Goal: Task Accomplishment & Management: Complete application form

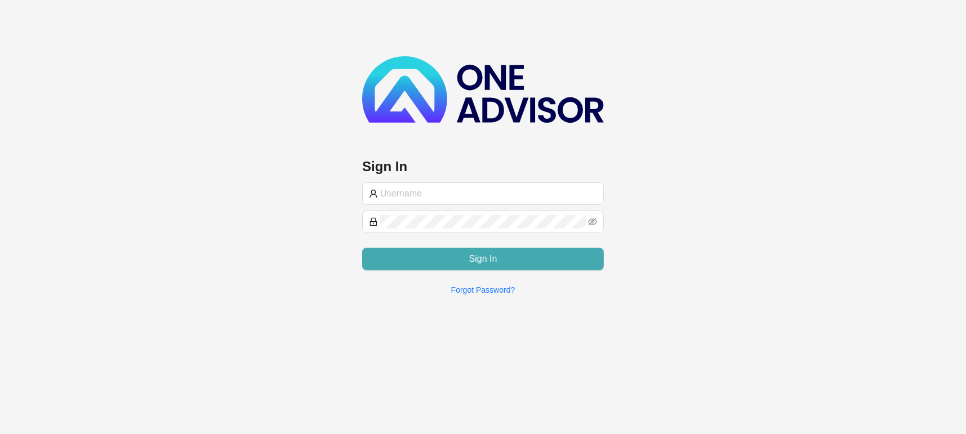
type input "[EMAIL_ADDRESS][DOMAIN_NAME]"
click at [488, 265] on button "Sign In" at bounding box center [483, 259] width 242 height 23
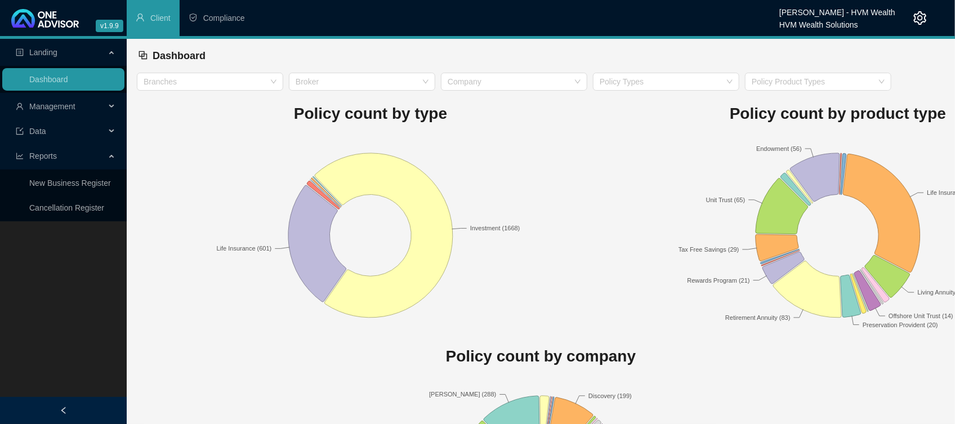
click at [16, 105] on icon "user" at bounding box center [20, 107] width 8 height 8
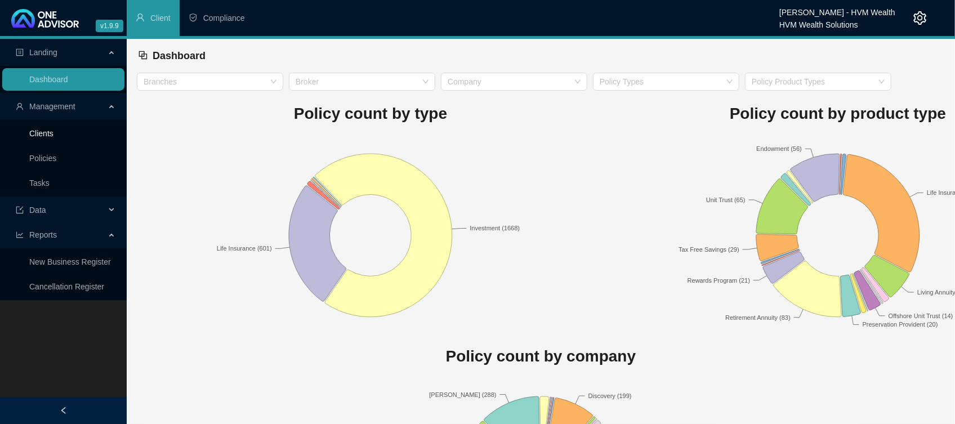
click at [33, 129] on link "Clients" at bounding box center [41, 133] width 24 height 9
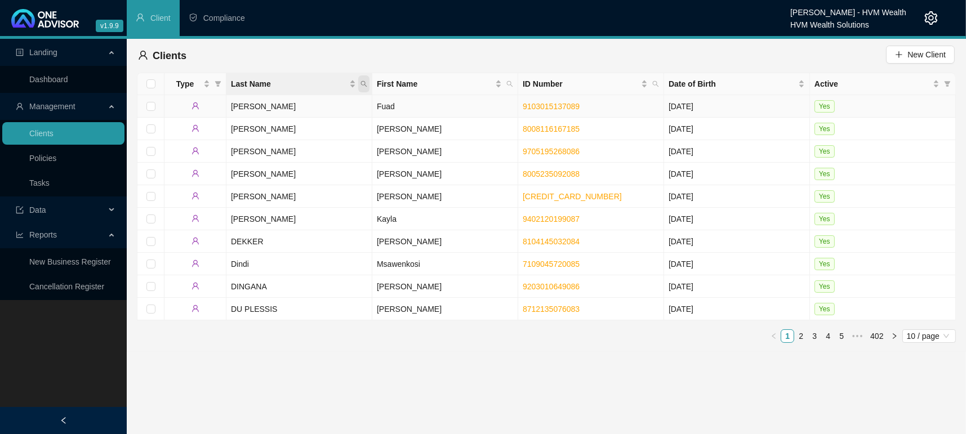
click at [363, 85] on icon "search" at bounding box center [364, 84] width 6 height 6
click at [283, 103] on input "text" at bounding box center [312, 108] width 106 height 18
type input "[PERSON_NAME]"
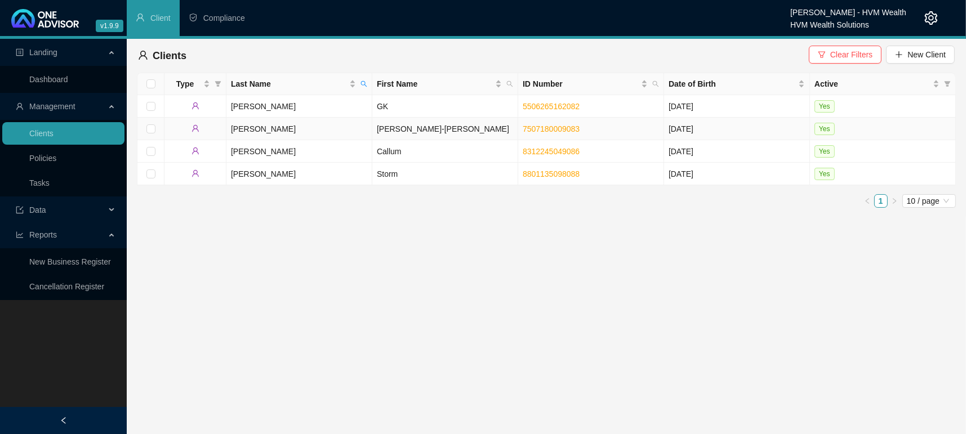
click at [256, 127] on td "[PERSON_NAME]" at bounding box center [299, 129] width 146 height 23
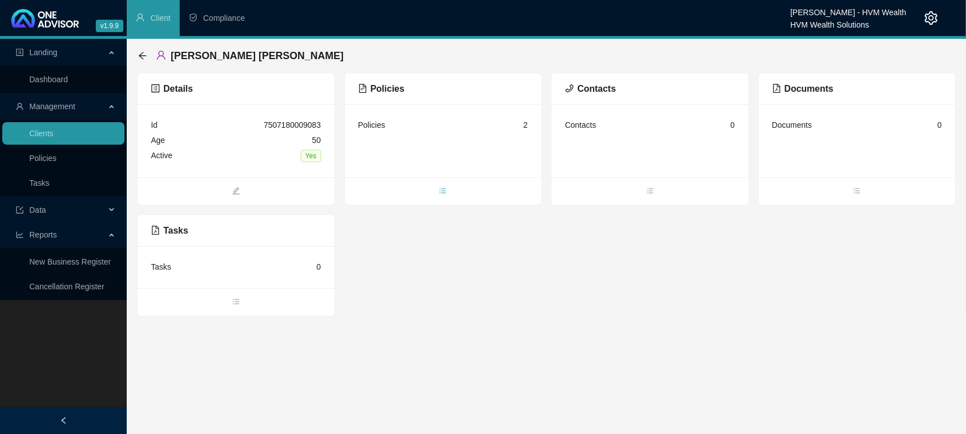
click at [448, 186] on span "bars" at bounding box center [443, 192] width 197 height 12
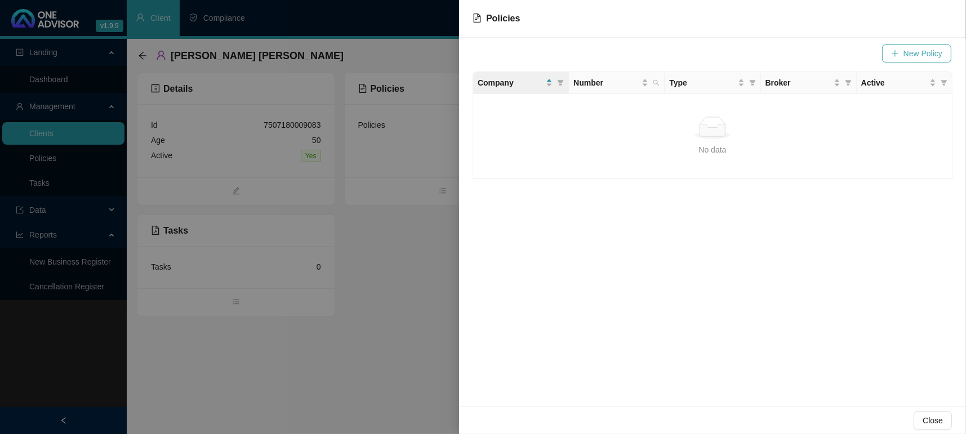
click at [934, 51] on span "New Policy" at bounding box center [923, 53] width 39 height 12
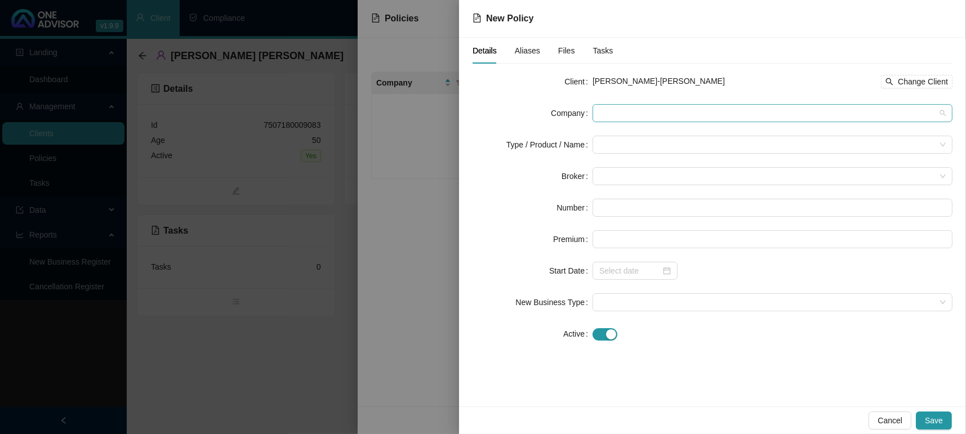
click at [632, 109] on span at bounding box center [772, 113] width 346 height 17
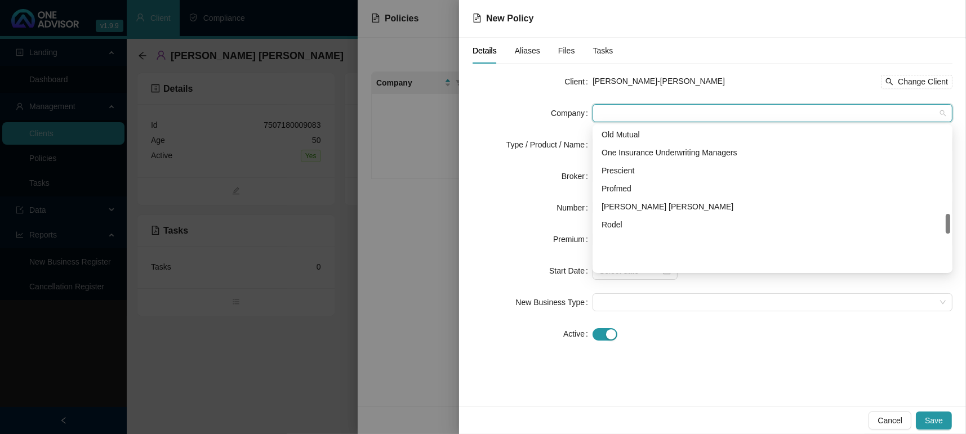
scroll to position [634, 0]
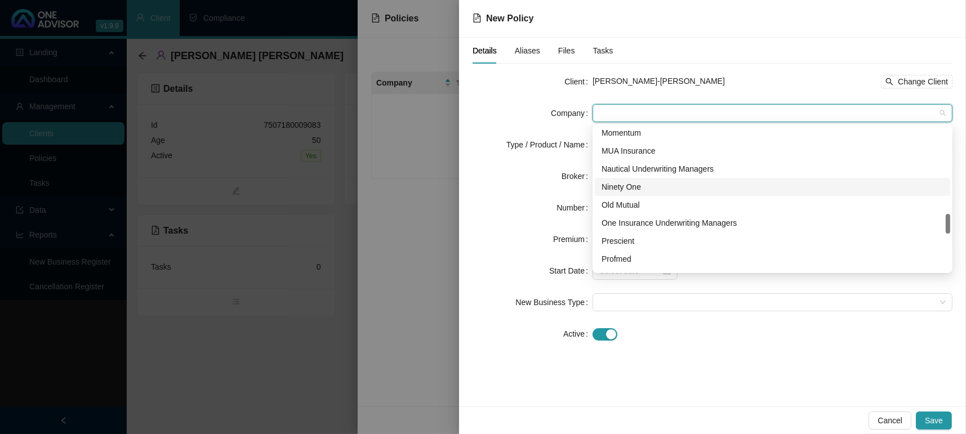
click at [634, 185] on div "Ninety One" at bounding box center [773, 187] width 342 height 12
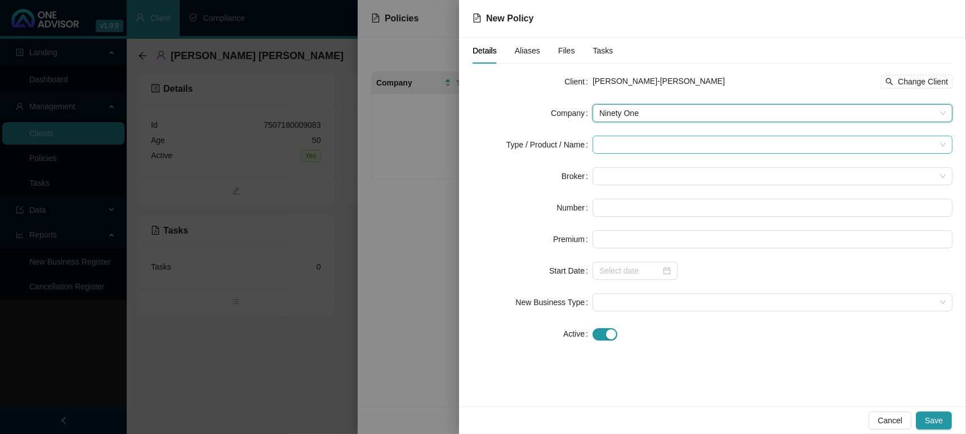
click at [634, 148] on input "search" at bounding box center [767, 144] width 336 height 17
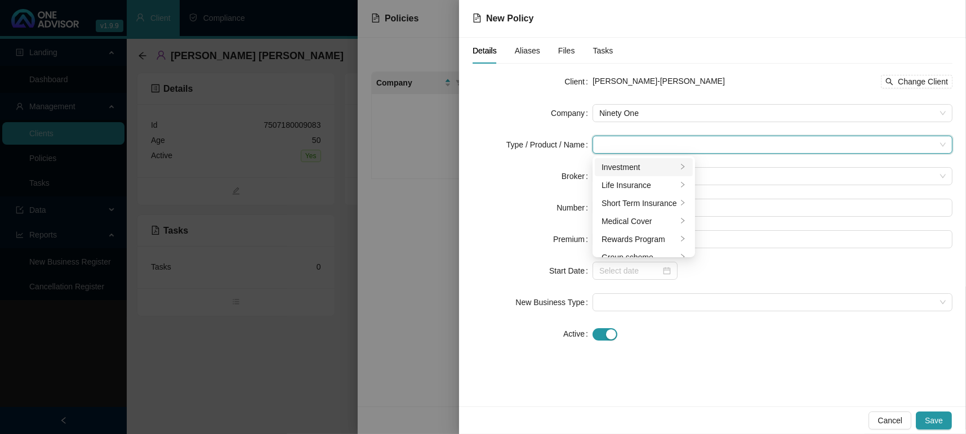
click at [643, 165] on div "Investment" at bounding box center [639, 167] width 75 height 12
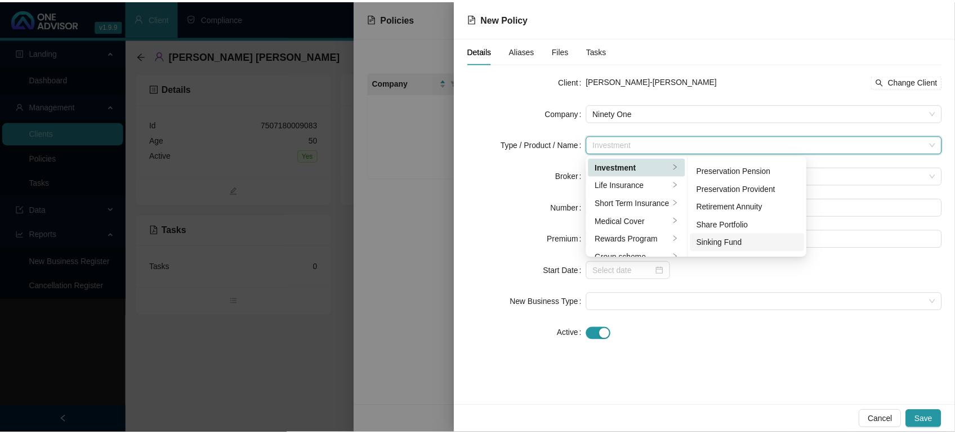
scroll to position [173, 0]
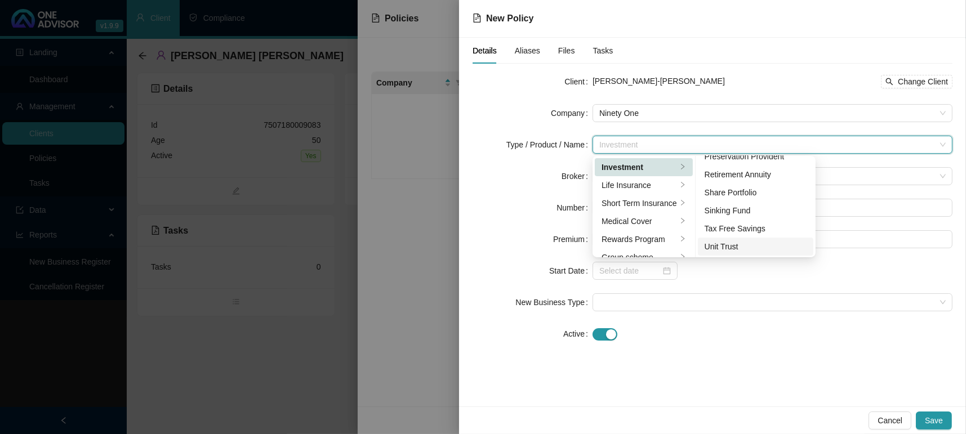
click at [751, 246] on div "Unit Trust" at bounding box center [756, 247] width 103 height 12
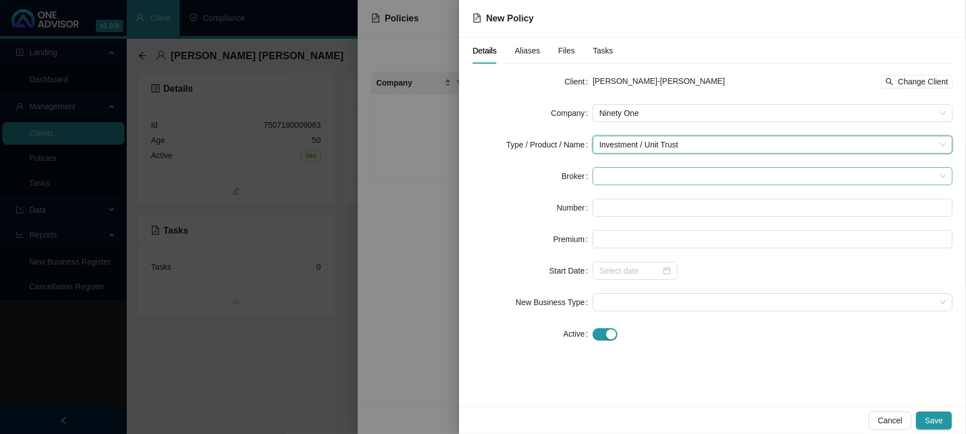
click at [648, 180] on span at bounding box center [772, 176] width 346 height 17
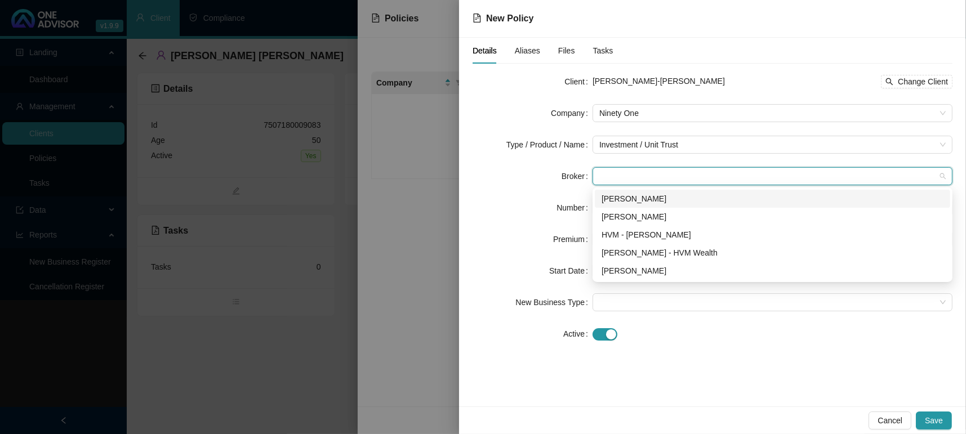
click at [638, 201] on div "[PERSON_NAME]" at bounding box center [773, 199] width 342 height 12
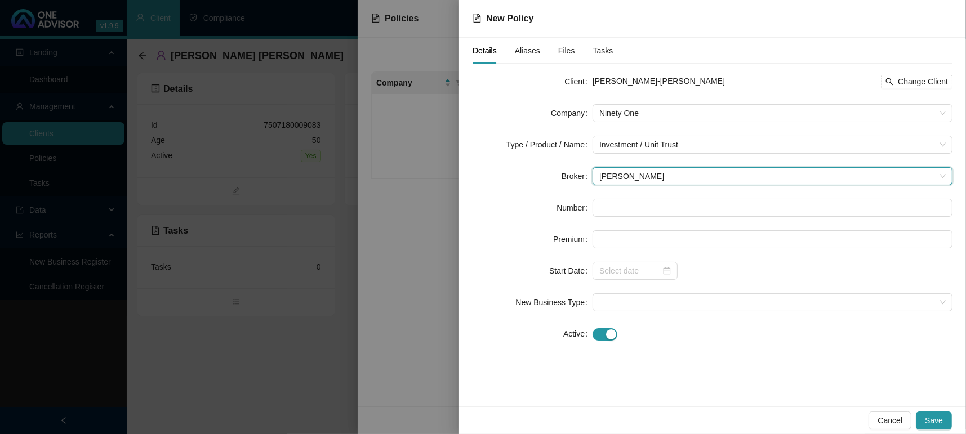
click at [642, 172] on span "[PERSON_NAME]" at bounding box center [772, 176] width 346 height 17
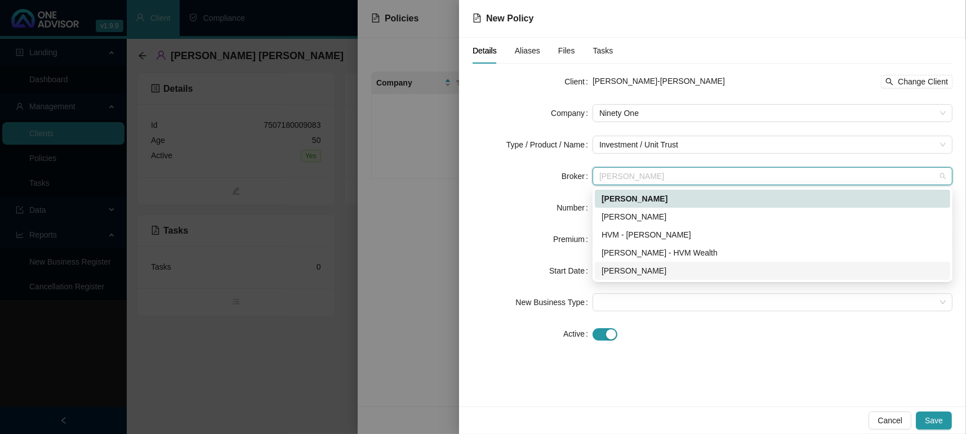
click at [628, 271] on div "[PERSON_NAME]" at bounding box center [773, 271] width 342 height 12
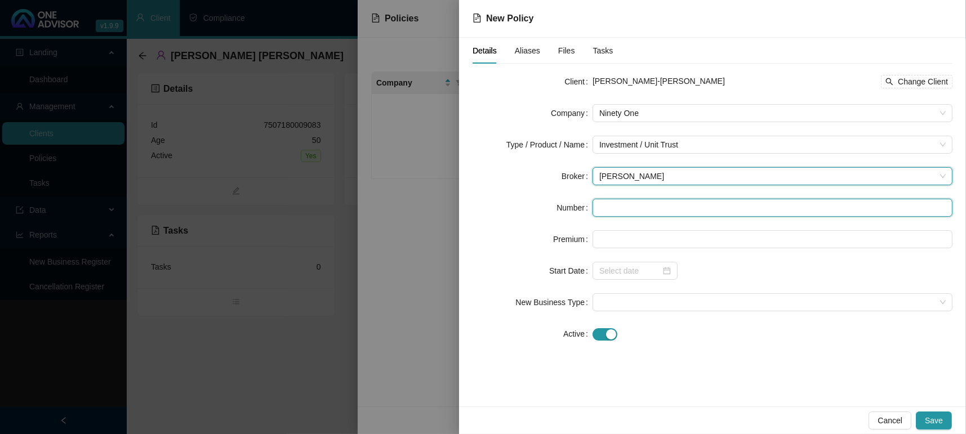
click at [630, 212] on input "text" at bounding box center [773, 208] width 360 height 18
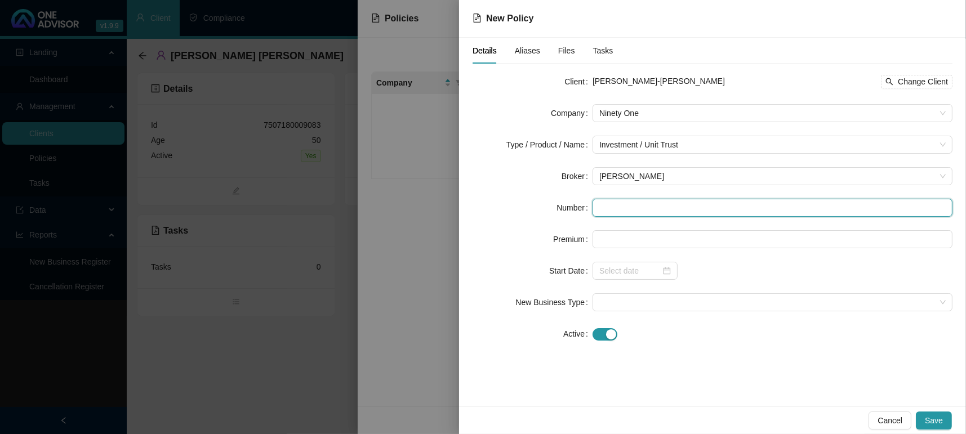
click at [630, 212] on input "text" at bounding box center [773, 208] width 360 height 18
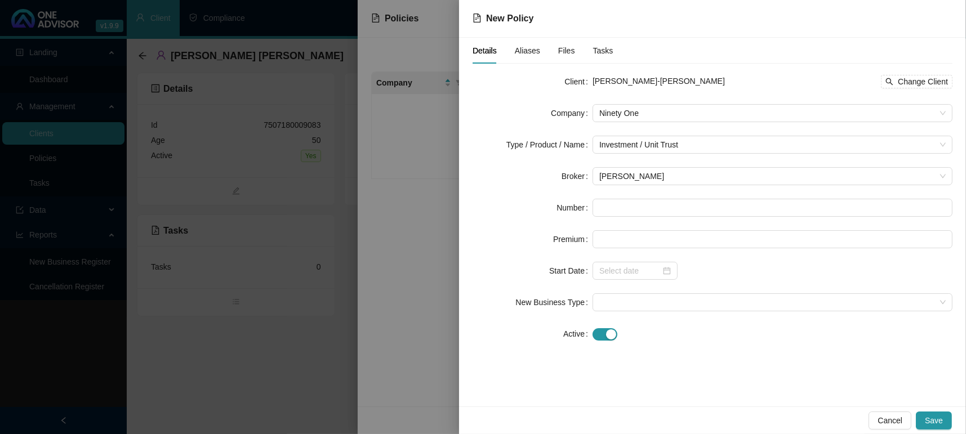
click at [606, 193] on form "Client [PERSON_NAME]-[PERSON_NAME] Change Client Company Ninety One Type / Prod…" at bounding box center [713, 208] width 480 height 270
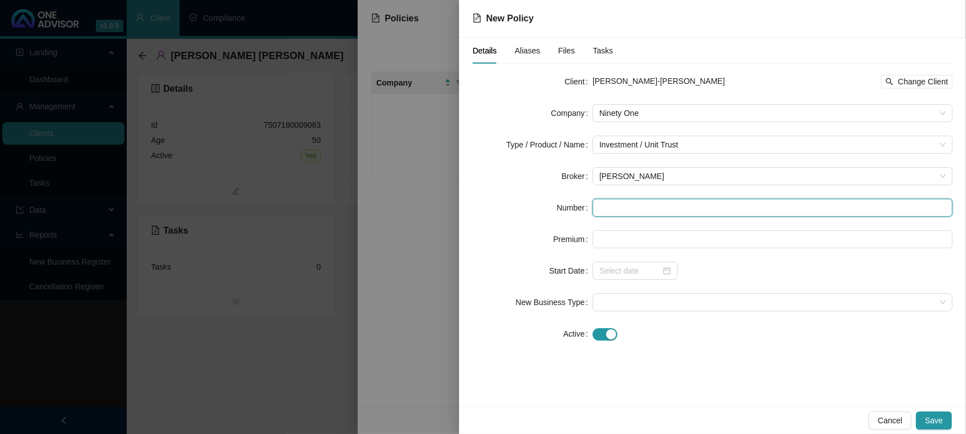
click at [605, 209] on input "text" at bounding box center [773, 208] width 360 height 18
type input "833778/720114/INVIB"
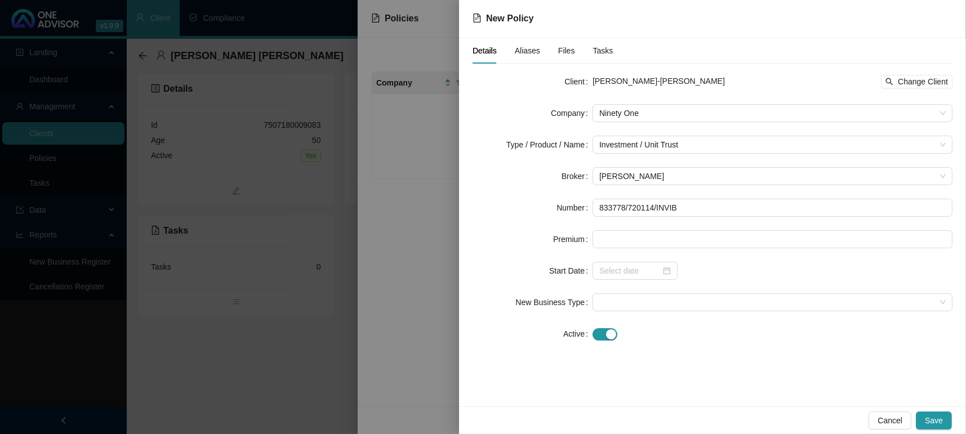
click at [615, 248] on form "Client [PERSON_NAME]-[PERSON_NAME] Change Client Company Ninety One Type / Prod…" at bounding box center [713, 208] width 480 height 270
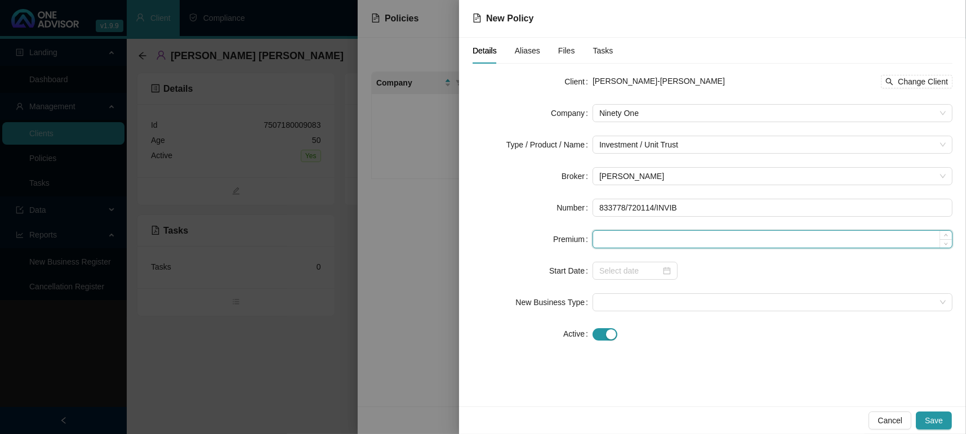
click at [619, 247] on input at bounding box center [772, 239] width 359 height 17
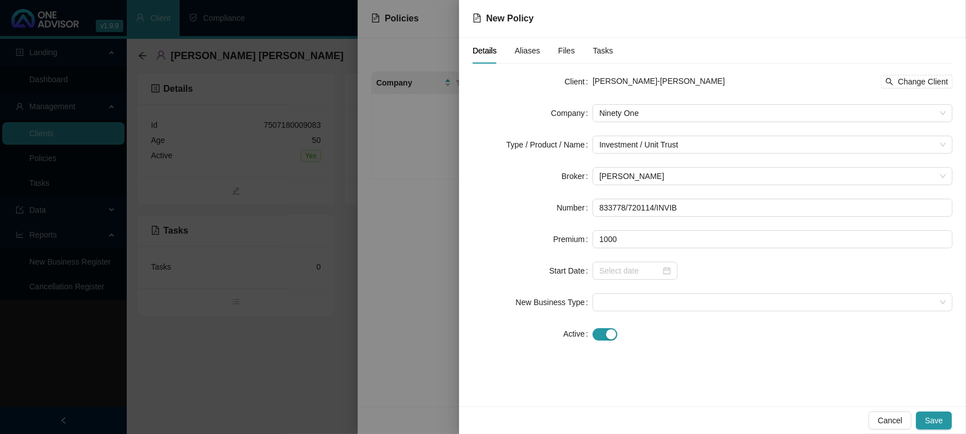
type input "1000.00"
click at [739, 259] on form "Client [PERSON_NAME]-[PERSON_NAME] Change Client Company Ninety One Type / Prod…" at bounding box center [713, 208] width 480 height 270
click at [688, 259] on form "Client [PERSON_NAME]-[PERSON_NAME] Change Client Company Ninety One Type / Prod…" at bounding box center [713, 208] width 480 height 270
click at [665, 265] on div at bounding box center [635, 271] width 72 height 12
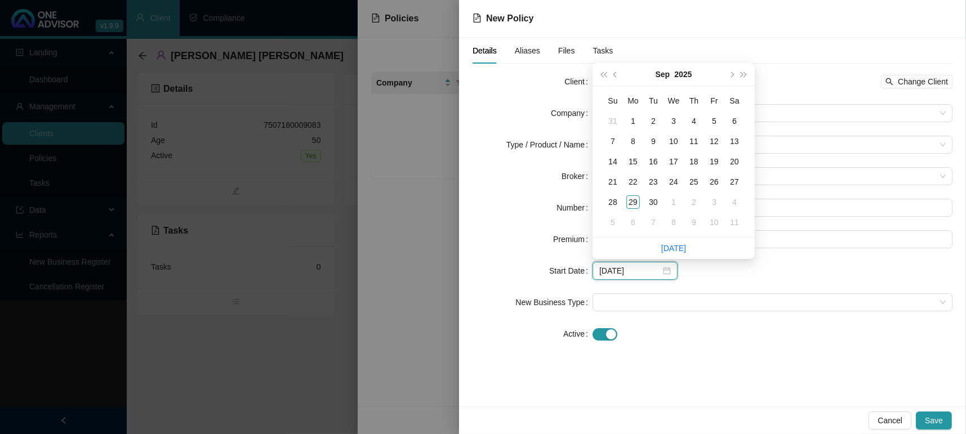
type input "[DATE]"
click at [673, 205] on div "1" at bounding box center [674, 202] width 14 height 14
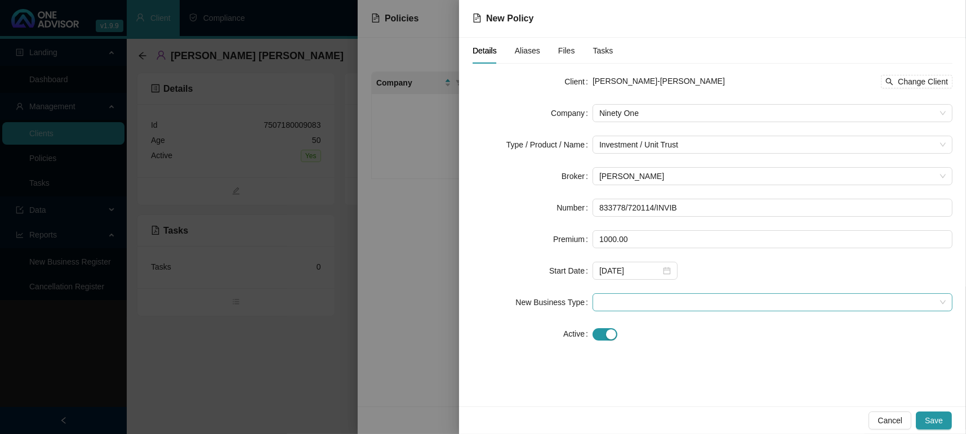
click at [666, 294] on span at bounding box center [772, 302] width 346 height 17
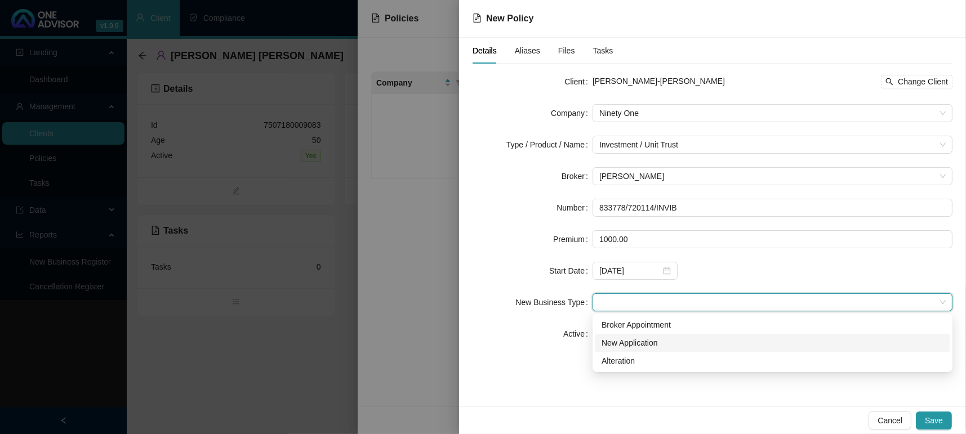
click at [628, 345] on div "New Application" at bounding box center [773, 343] width 342 height 12
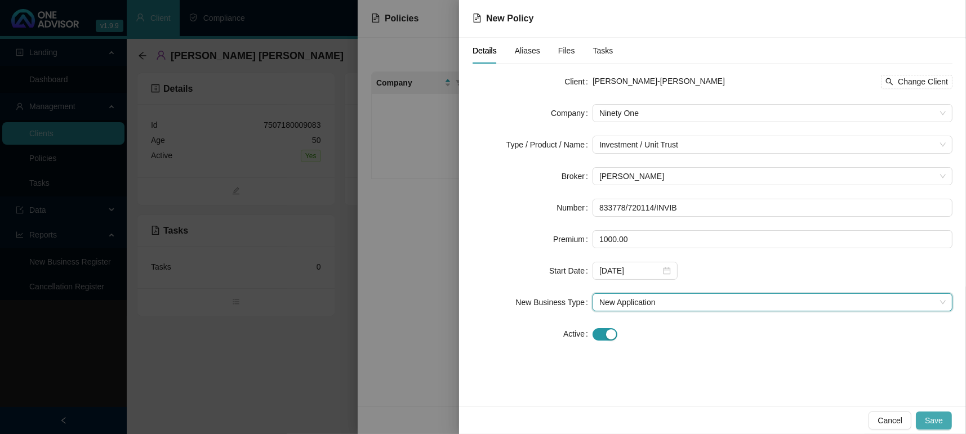
click at [934, 418] on span "Save" at bounding box center [934, 421] width 18 height 12
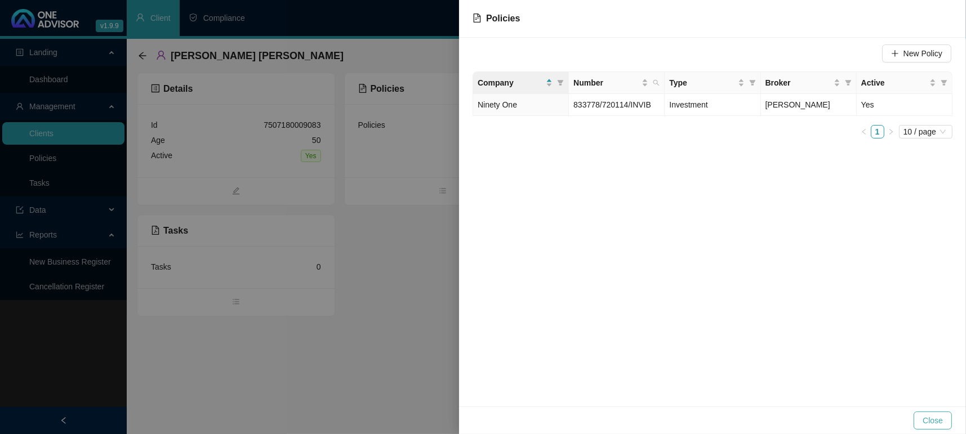
click at [949, 423] on button "Close" at bounding box center [933, 421] width 38 height 18
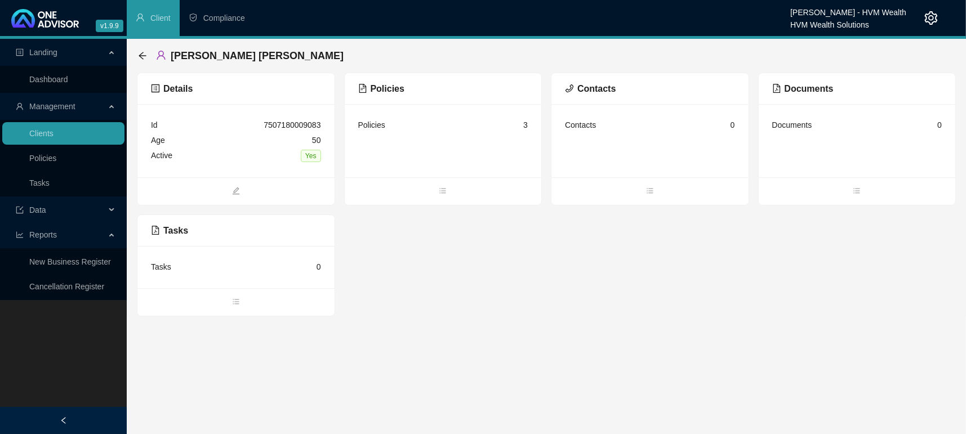
click at [371, 349] on main "Landing Dashboard Management Clients Policies Tasks Data Reports New Business R…" at bounding box center [483, 236] width 966 height 395
drag, startPoint x: 38, startPoint y: 79, endPoint x: 73, endPoint y: 71, distance: 35.3
click at [38, 79] on link "Dashboard" at bounding box center [48, 79] width 39 height 9
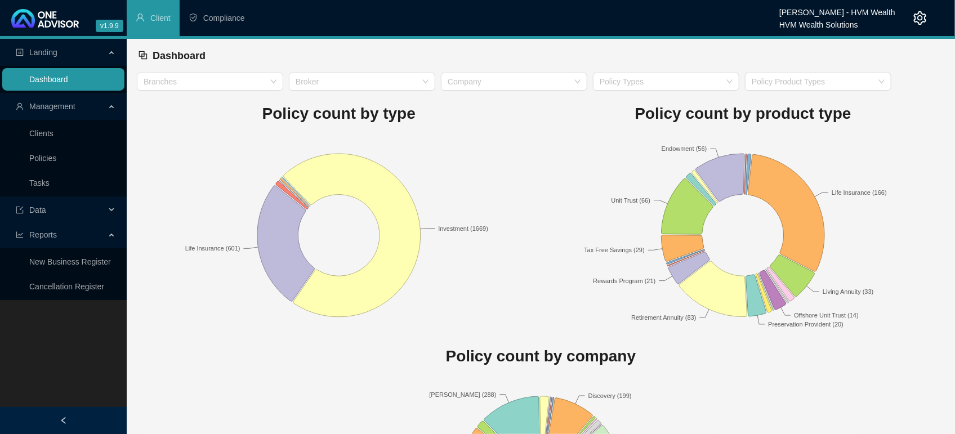
click at [48, 78] on link "Dashboard" at bounding box center [48, 79] width 39 height 9
click at [432, 62] on div "Dashboard" at bounding box center [541, 55] width 806 height 25
click at [46, 115] on span "Management" at bounding box center [61, 106] width 90 height 23
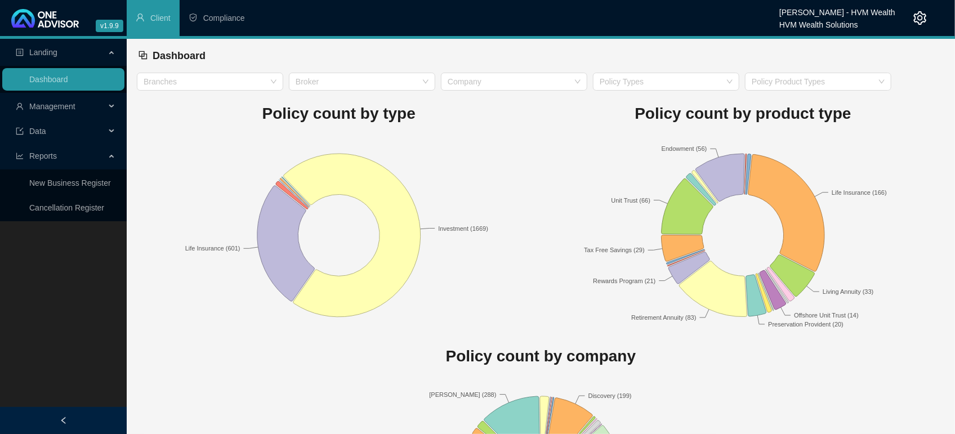
click at [48, 106] on span "Management" at bounding box center [52, 106] width 46 height 9
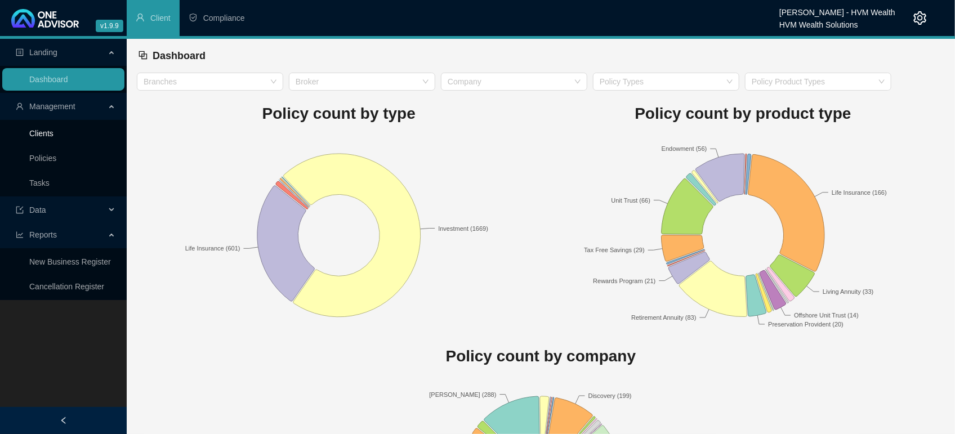
click at [39, 129] on link "Clients" at bounding box center [41, 133] width 24 height 9
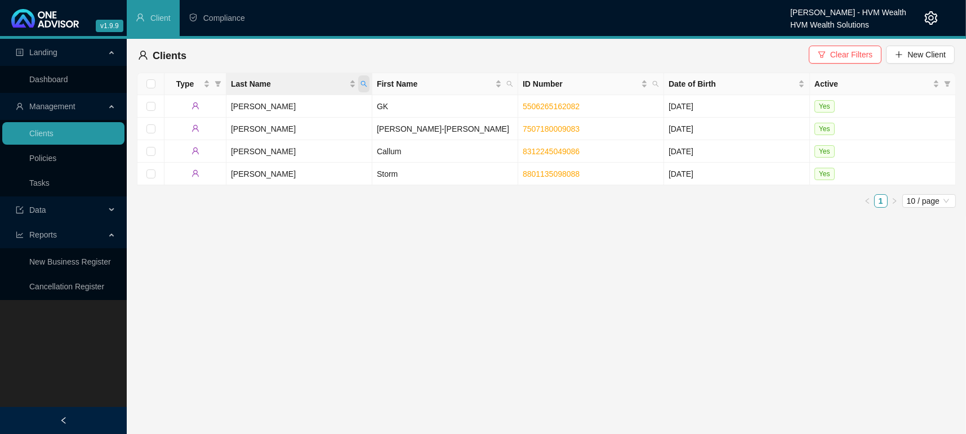
click at [366, 82] on icon "search" at bounding box center [364, 84] width 7 height 7
click at [721, 286] on main "Landing Dashboard Management Clients Policies Tasks Data Reports New Business R…" at bounding box center [483, 236] width 966 height 395
click at [825, 57] on icon "filter" at bounding box center [822, 54] width 7 height 6
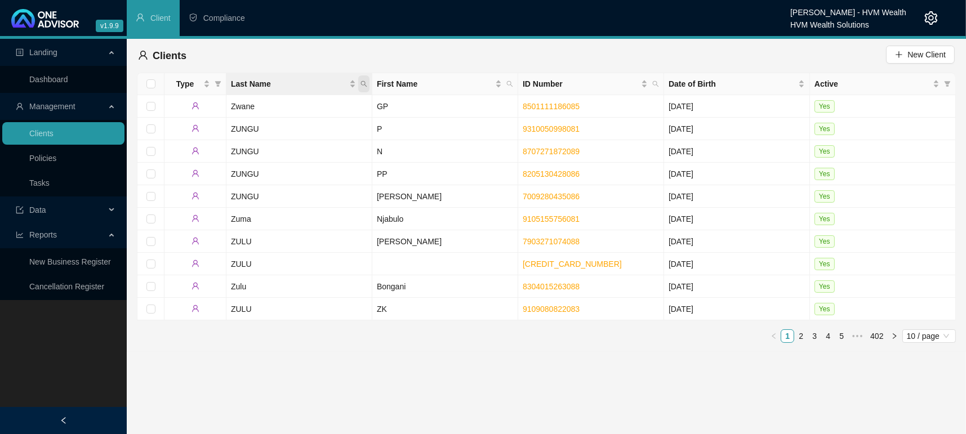
click at [366, 88] on span "Last Name" at bounding box center [363, 83] width 11 height 17
click at [299, 106] on input "text" at bounding box center [312, 108] width 106 height 18
type input "[PERSON_NAME]"
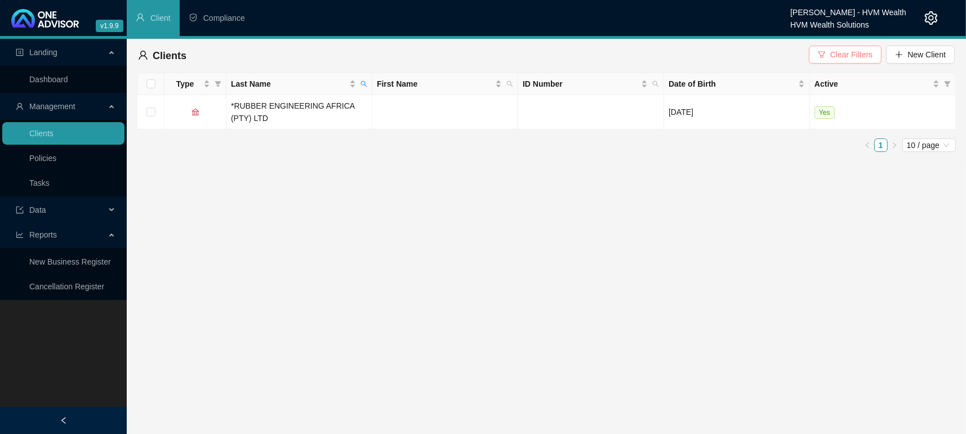
click at [864, 58] on span "Clear Filters" at bounding box center [851, 54] width 42 height 12
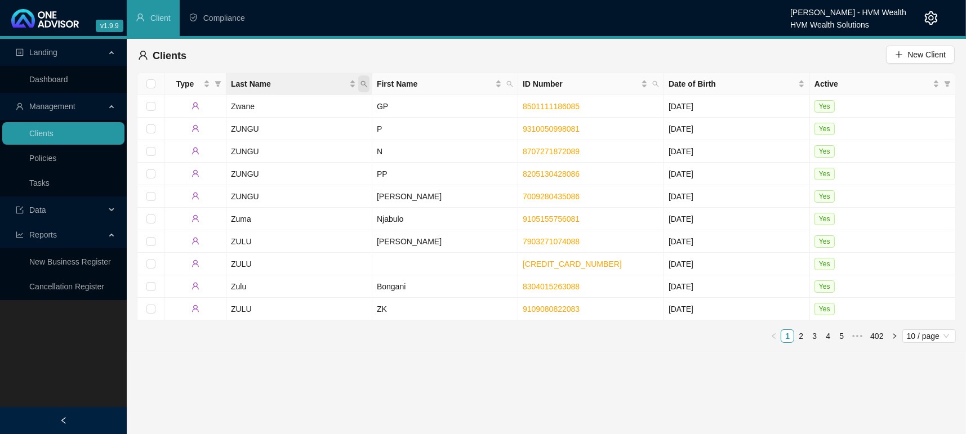
click at [365, 83] on icon "search" at bounding box center [364, 84] width 7 height 7
click at [277, 110] on input "text" at bounding box center [312, 108] width 106 height 18
type input "[PERSON_NAME]"
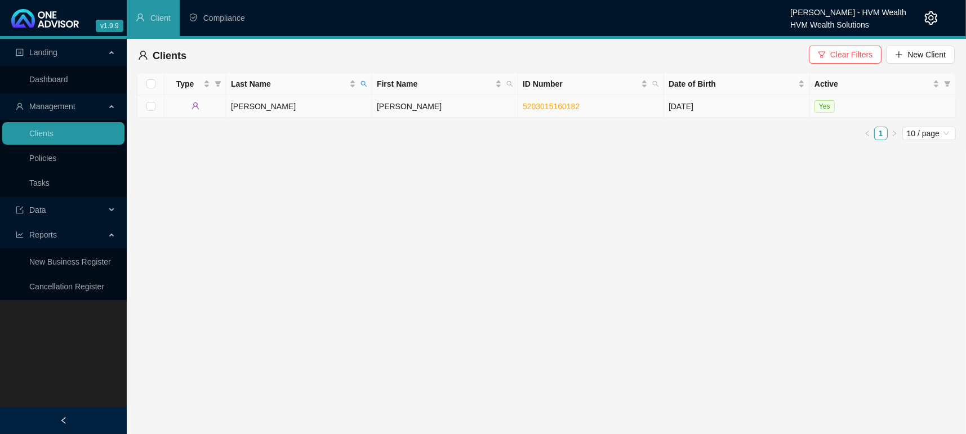
click at [261, 112] on td "[PERSON_NAME]" at bounding box center [299, 106] width 146 height 23
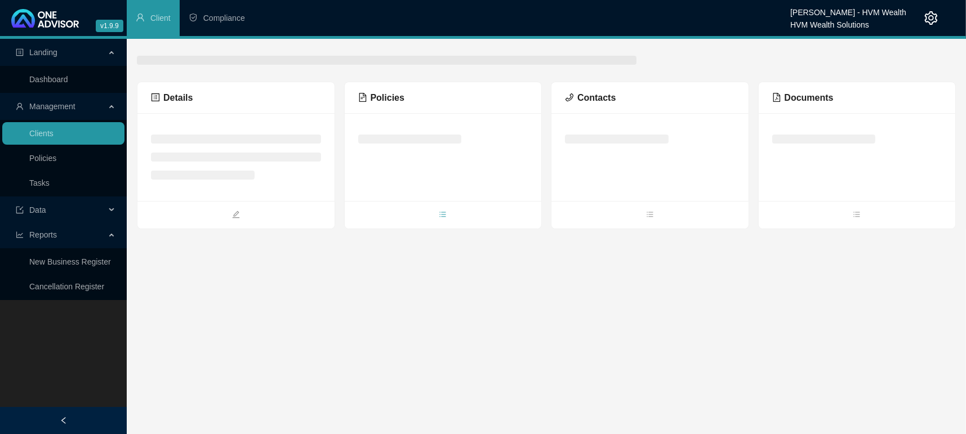
click at [448, 219] on div "Details Policies Contacts Documents" at bounding box center [546, 156] width 819 height 148
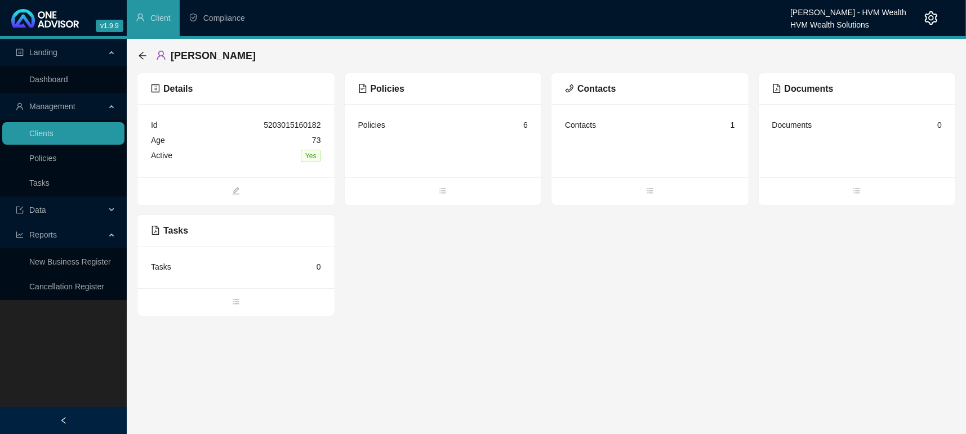
click at [433, 185] on span at bounding box center [443, 192] width 197 height 14
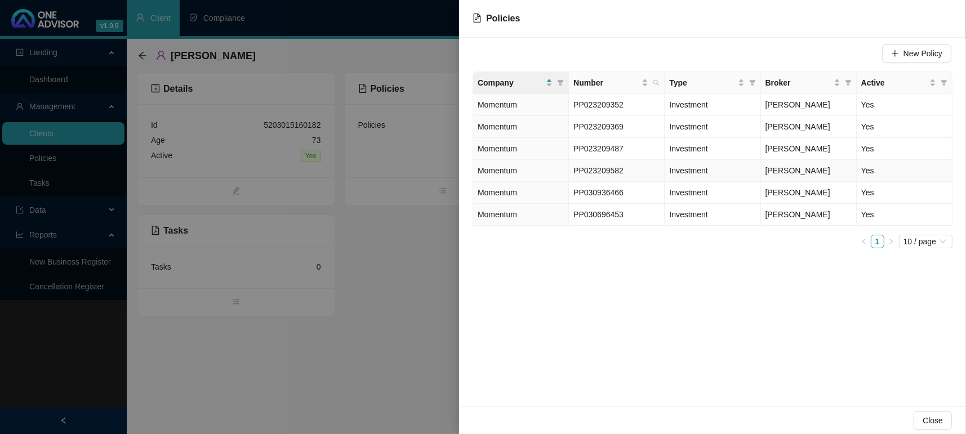
click at [634, 168] on td "PP023209582" at bounding box center [617, 171] width 96 height 22
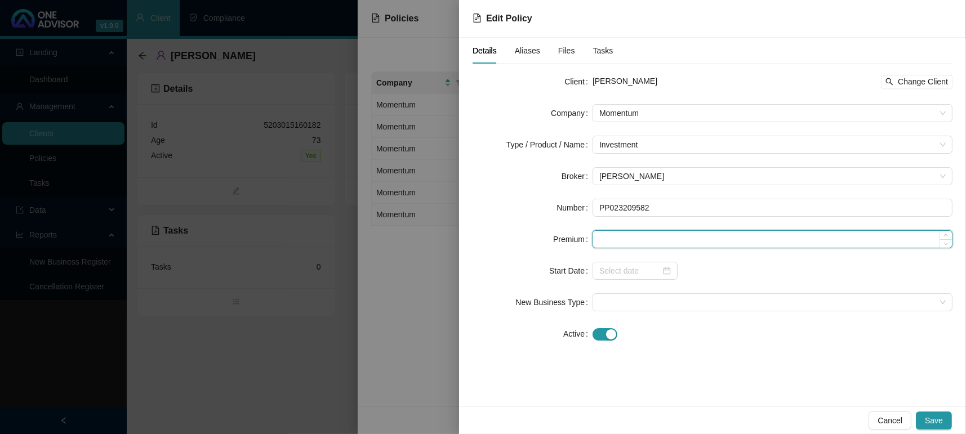
click at [629, 237] on input at bounding box center [772, 239] width 359 height 17
click at [668, 268] on div at bounding box center [635, 271] width 72 height 12
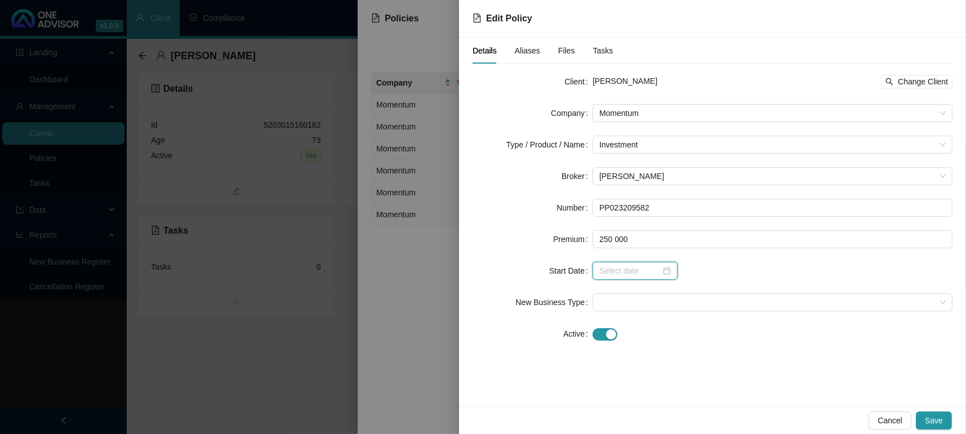
type input "250000.00"
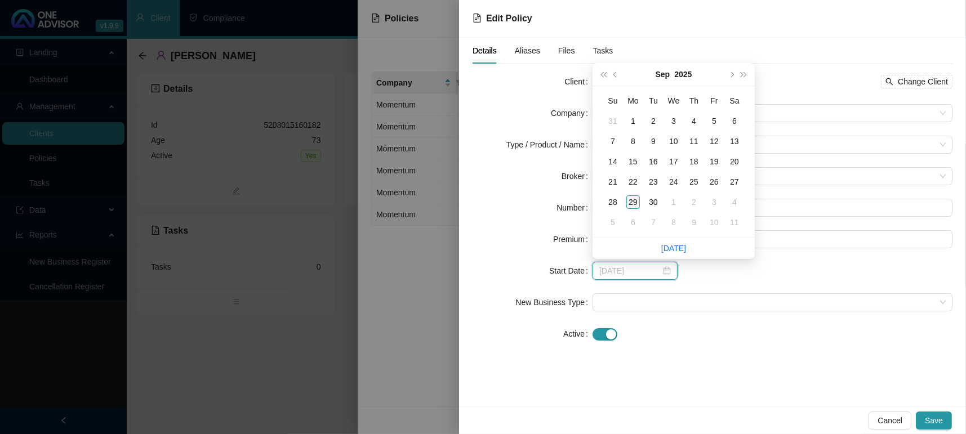
type input "[DATE]"
click at [628, 200] on div "29" at bounding box center [633, 202] width 14 height 14
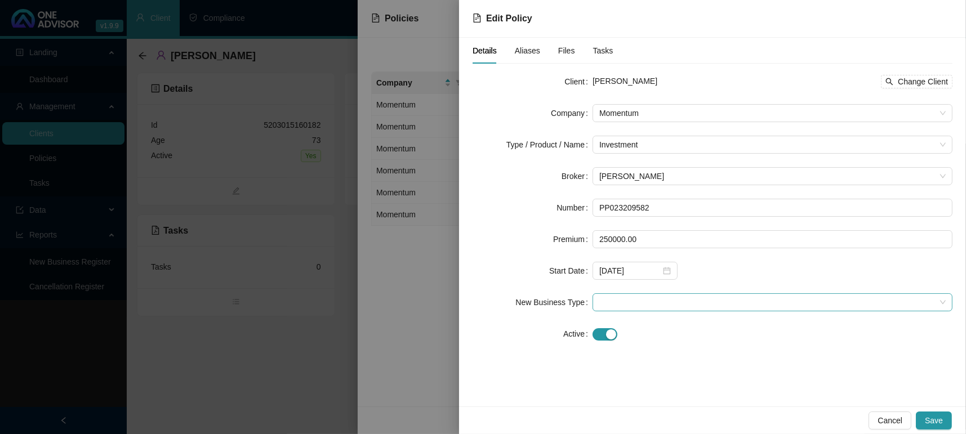
click at [643, 304] on span at bounding box center [772, 302] width 346 height 17
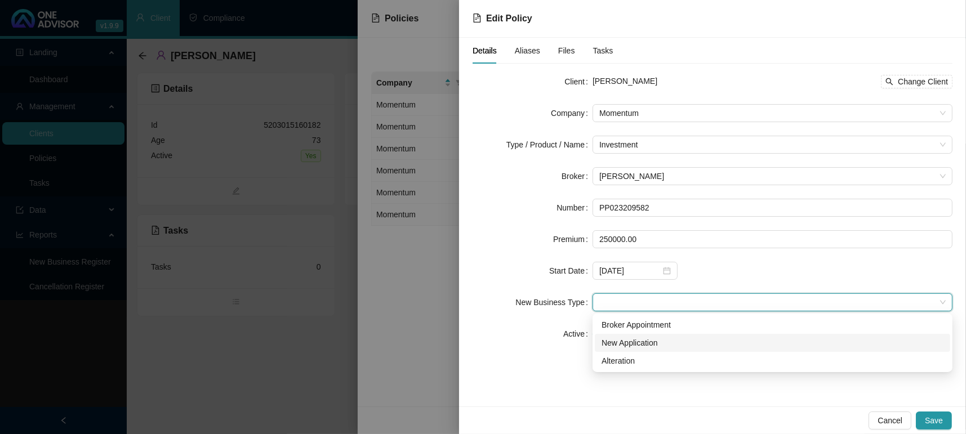
click at [646, 339] on div "New Application" at bounding box center [773, 343] width 342 height 12
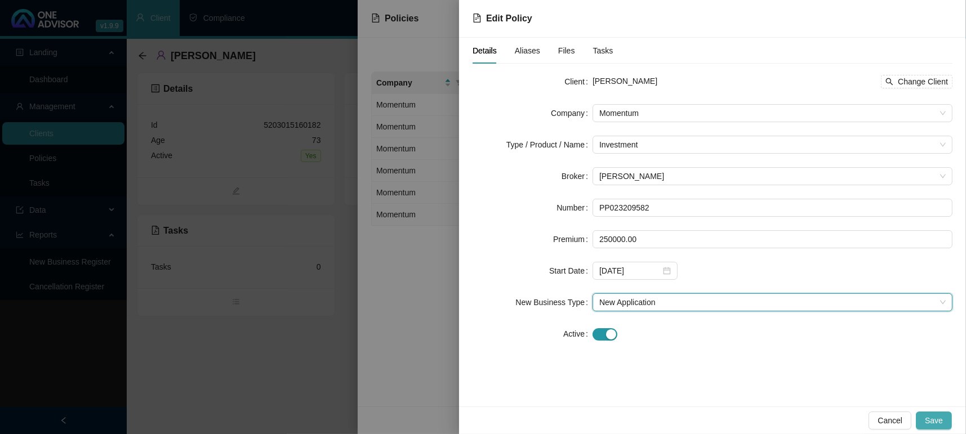
click at [944, 416] on button "Save" at bounding box center [934, 421] width 36 height 18
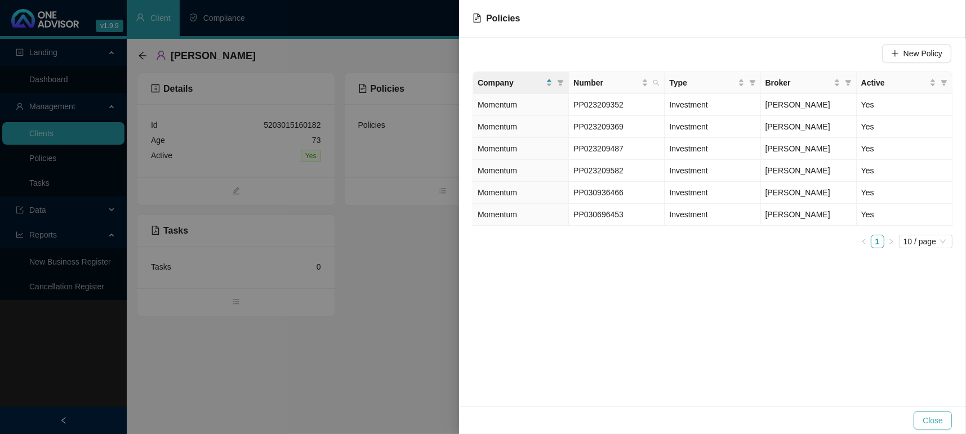
click at [934, 415] on span "Close" at bounding box center [933, 421] width 20 height 12
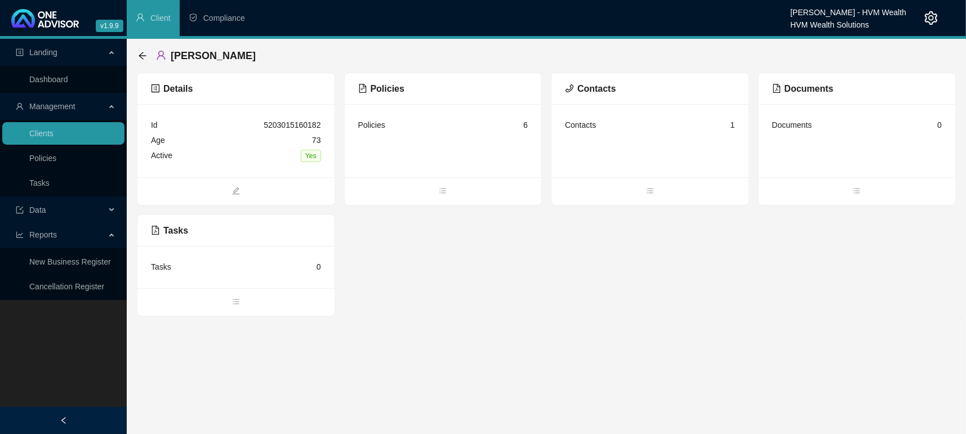
drag, startPoint x: 548, startPoint y: 341, endPoint x: 421, endPoint y: 320, distance: 127.9
click at [547, 341] on main "Landing Dashboard Management Clients Policies Tasks Data Reports New Business R…" at bounding box center [483, 236] width 966 height 395
click at [68, 75] on link "Dashboard" at bounding box center [48, 79] width 39 height 9
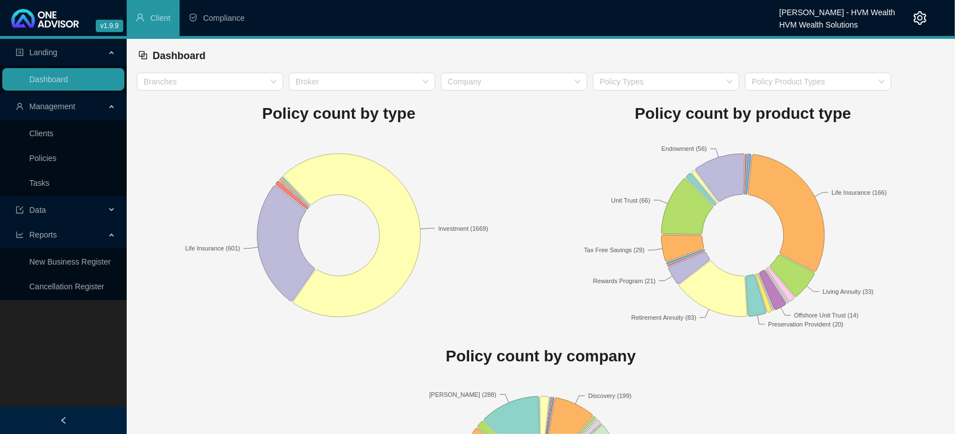
click at [395, 166] on rect at bounding box center [339, 235] width 405 height 197
